Goal: Find specific page/section: Find specific page/section

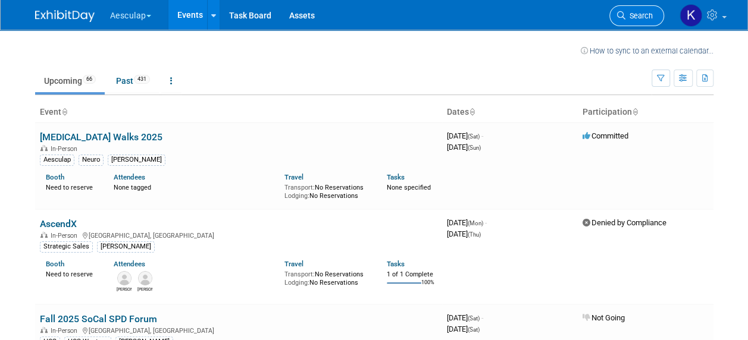
click at [635, 11] on span "Search" at bounding box center [638, 15] width 27 height 9
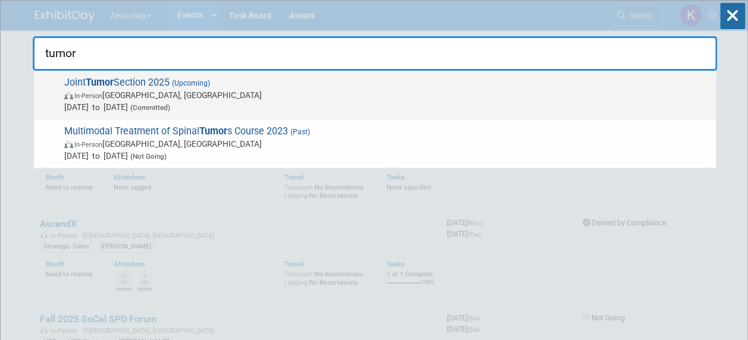
type input "tumor"
click at [248, 98] on span "In-Person [GEOGRAPHIC_DATA], [GEOGRAPHIC_DATA]" at bounding box center [386, 95] width 645 height 12
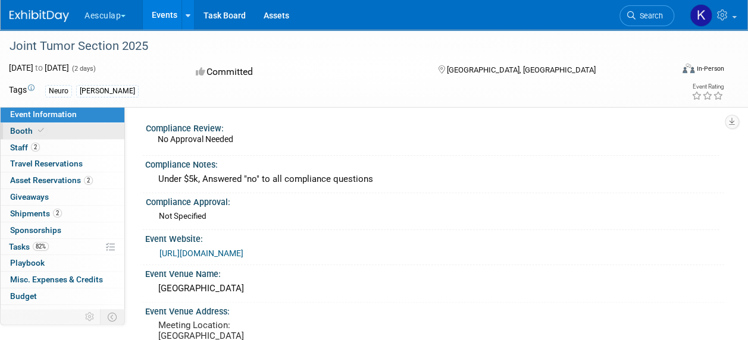
click at [57, 134] on link "Booth" at bounding box center [63, 131] width 124 height 16
